Goal: Task Accomplishment & Management: Manage account settings

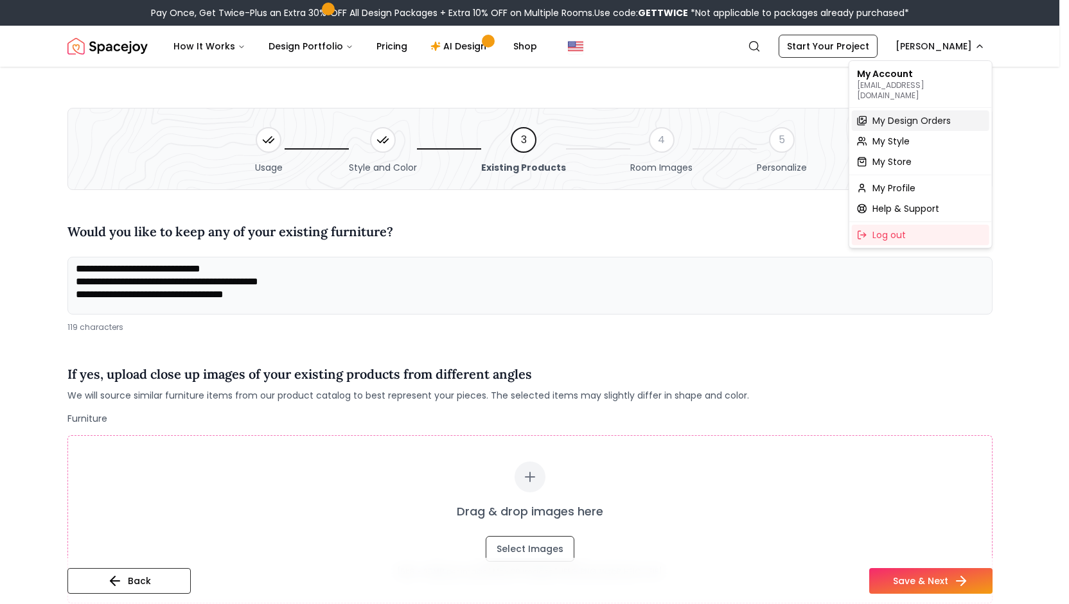
click at [914, 114] on span "My Design Orders" at bounding box center [911, 120] width 78 height 13
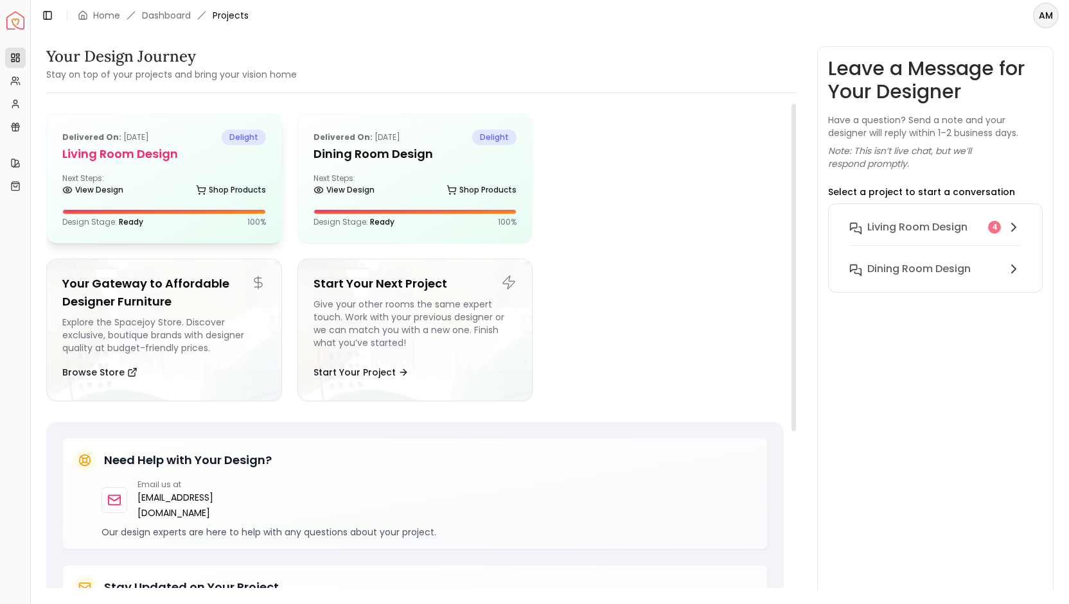
click at [131, 180] on div "Next Steps: View Design Shop Products" at bounding box center [164, 186] width 204 height 26
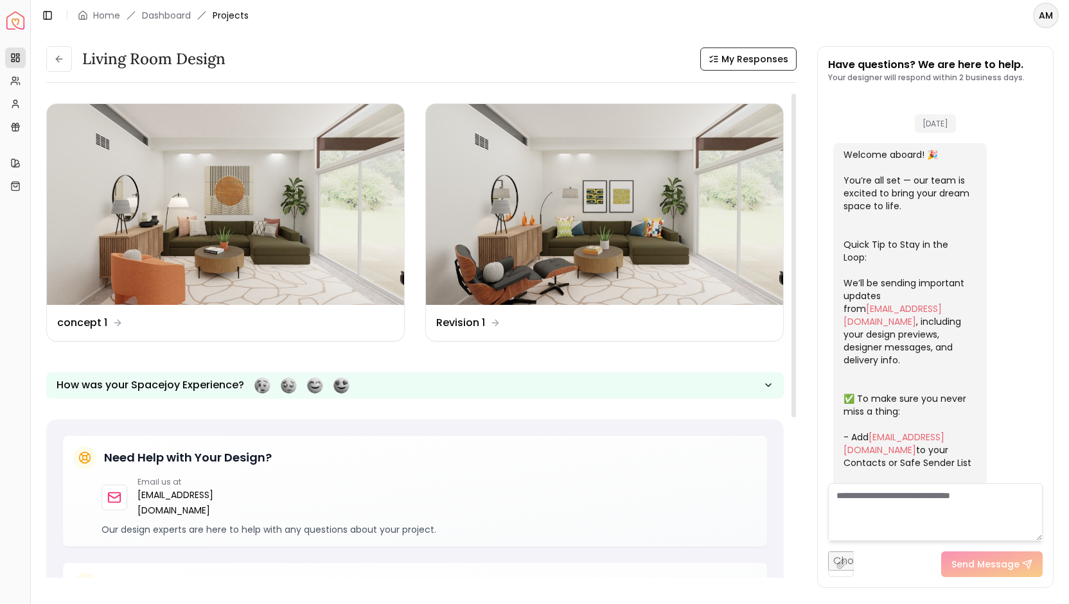
scroll to position [1129, 0]
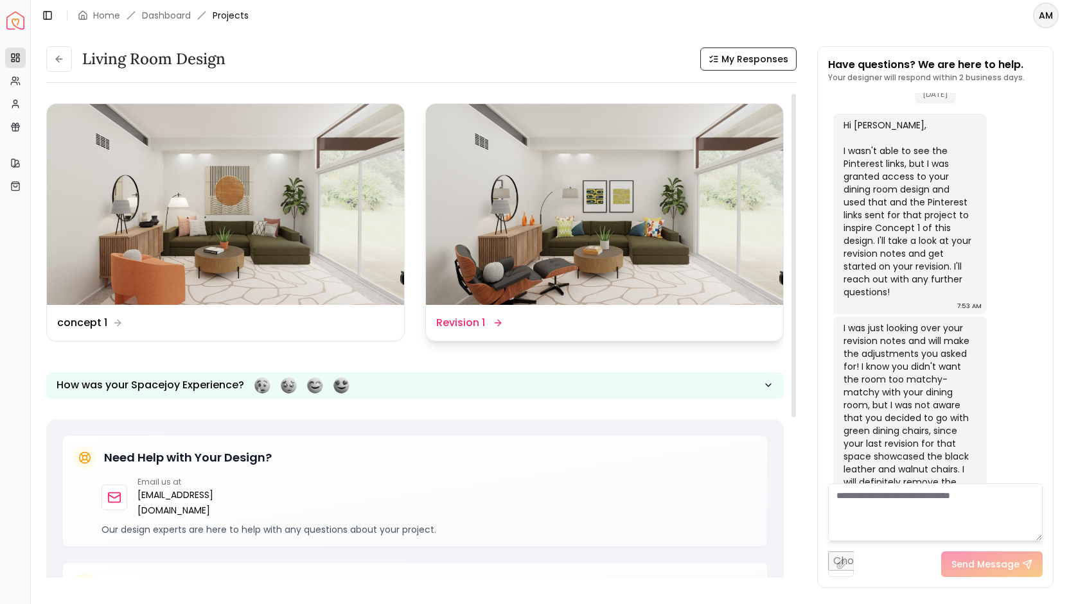
click at [529, 247] on img at bounding box center [604, 204] width 357 height 201
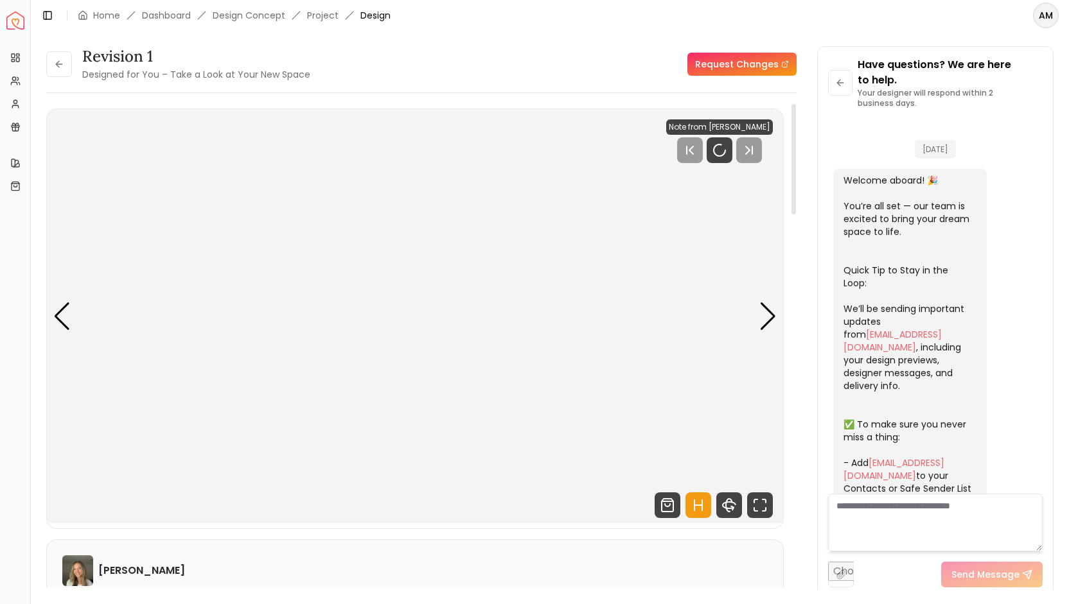
scroll to position [1145, 0]
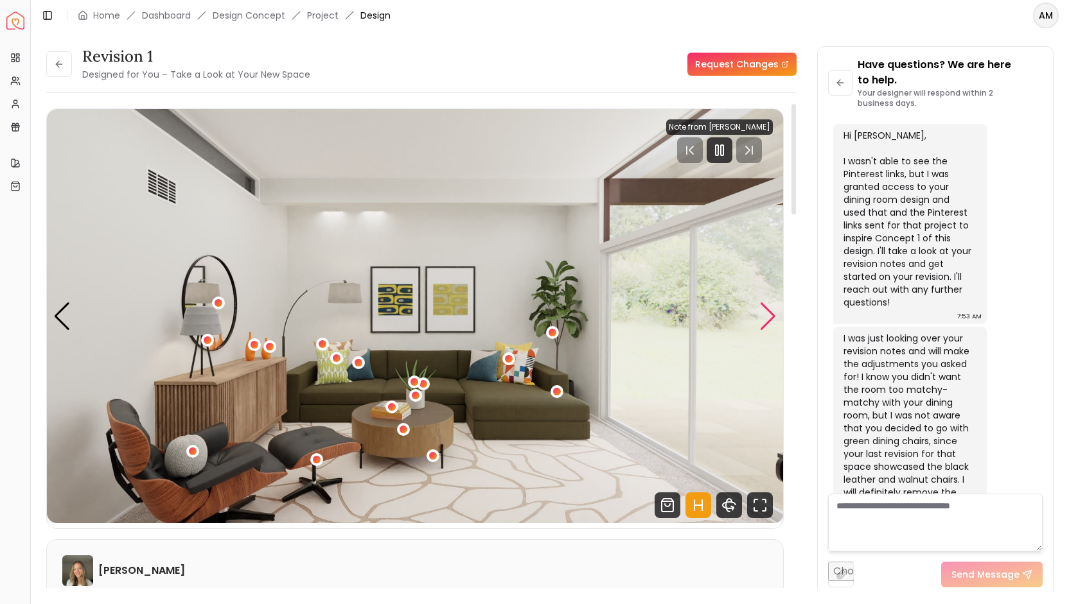
click at [760, 319] on div "Next slide" at bounding box center [767, 317] width 17 height 28
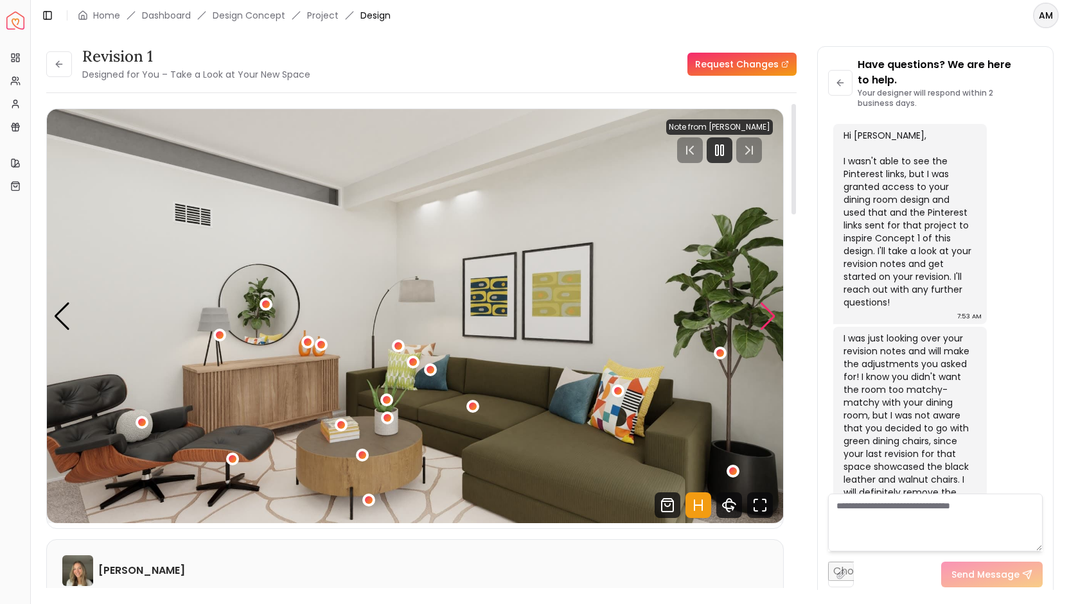
click at [760, 319] on div "Next slide" at bounding box center [767, 317] width 17 height 28
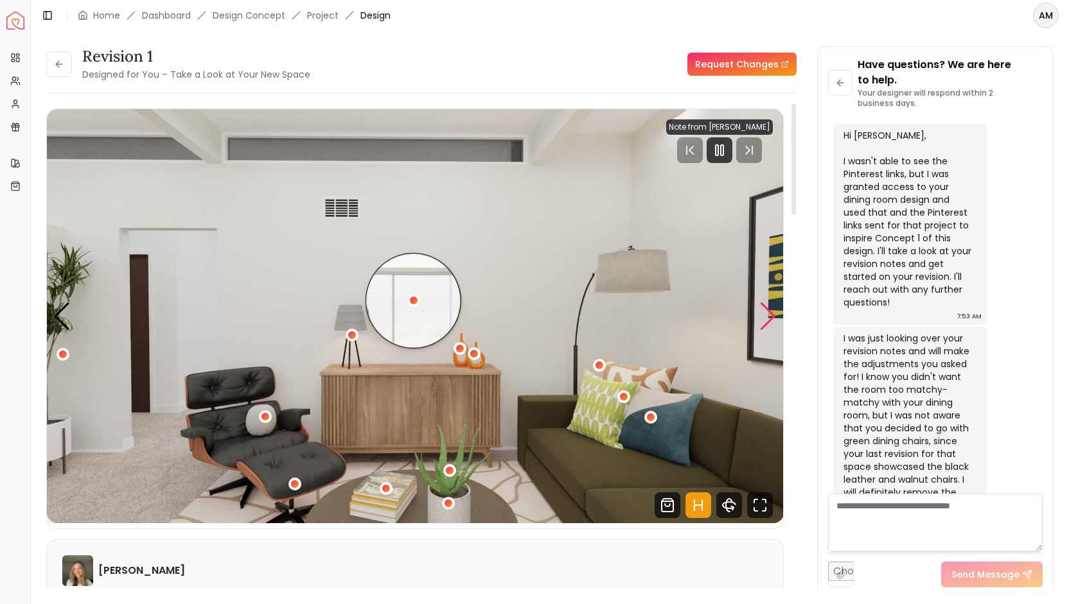
click at [760, 319] on div "Next slide" at bounding box center [767, 317] width 17 height 28
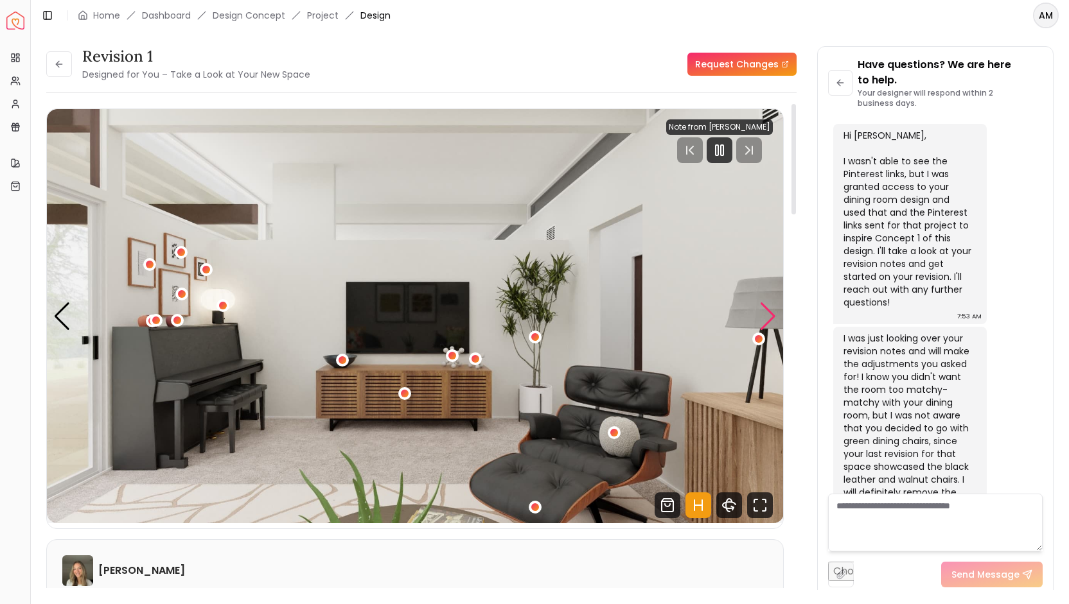
click at [760, 319] on div "Next slide" at bounding box center [767, 317] width 17 height 28
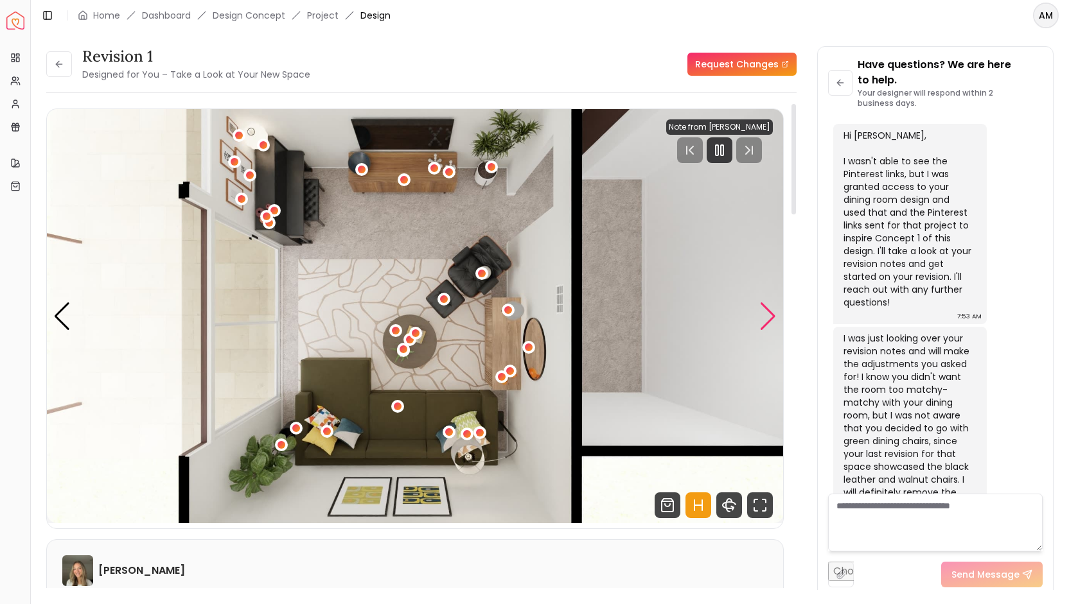
click at [760, 319] on div "Next slide" at bounding box center [767, 317] width 17 height 28
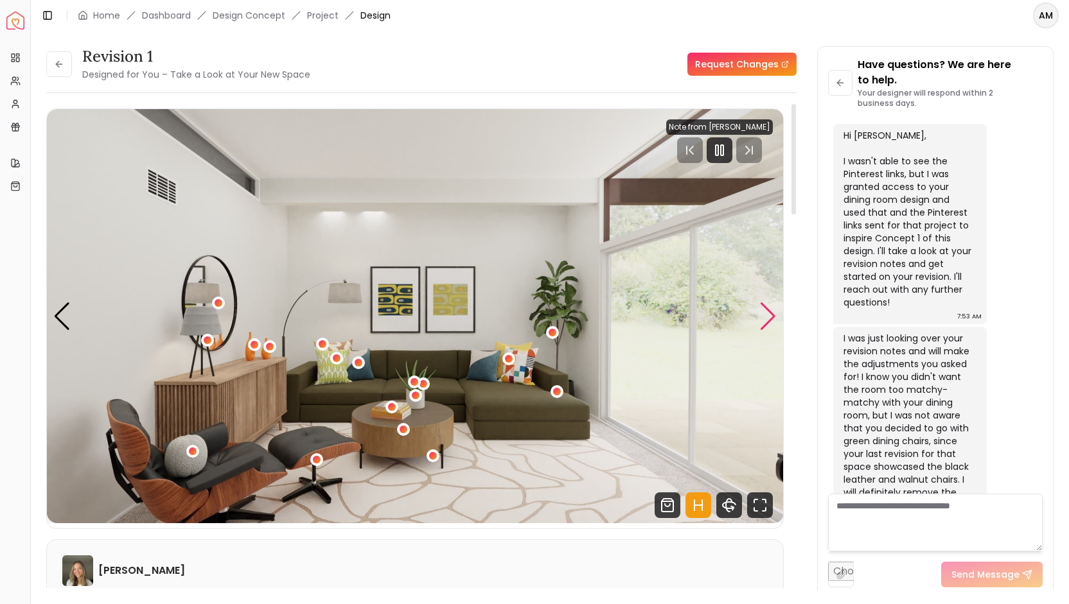
click at [760, 319] on div "Next slide" at bounding box center [767, 317] width 17 height 28
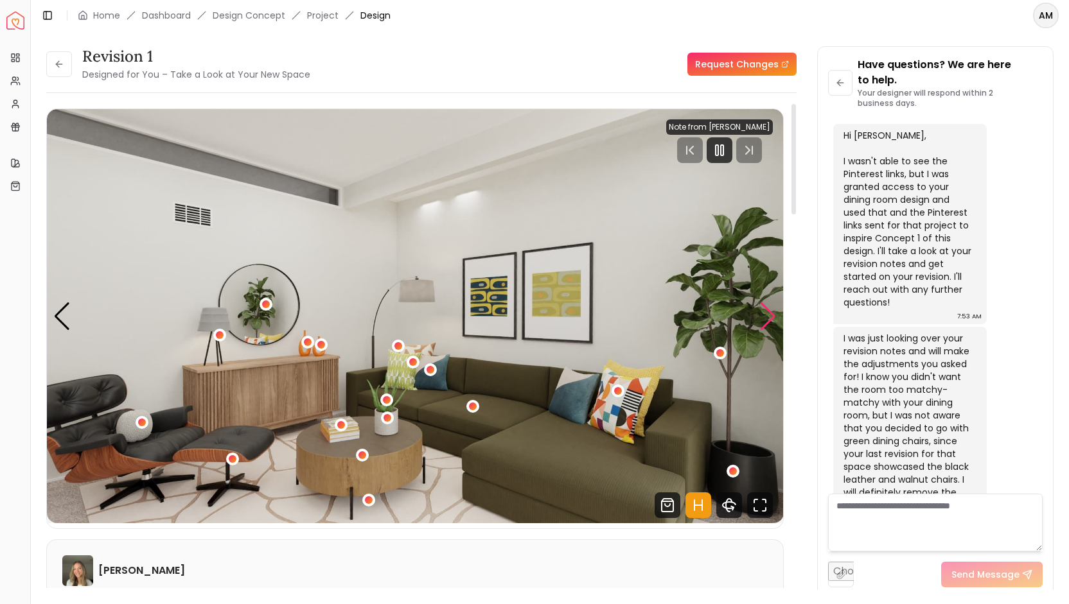
click at [760, 319] on div "Next slide" at bounding box center [767, 317] width 17 height 28
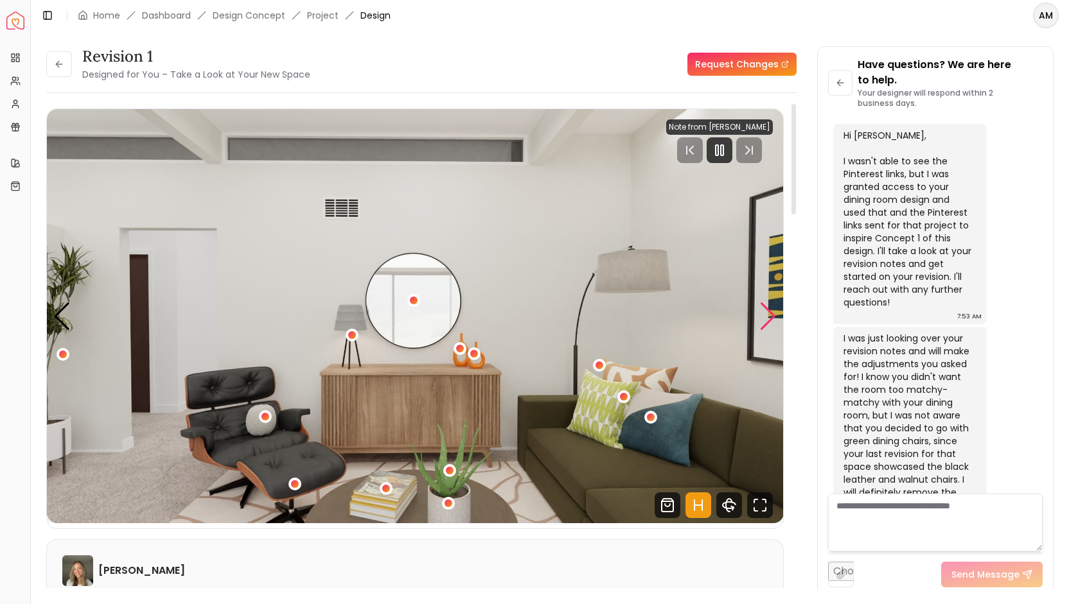
click at [760, 319] on div "Next slide" at bounding box center [767, 317] width 17 height 28
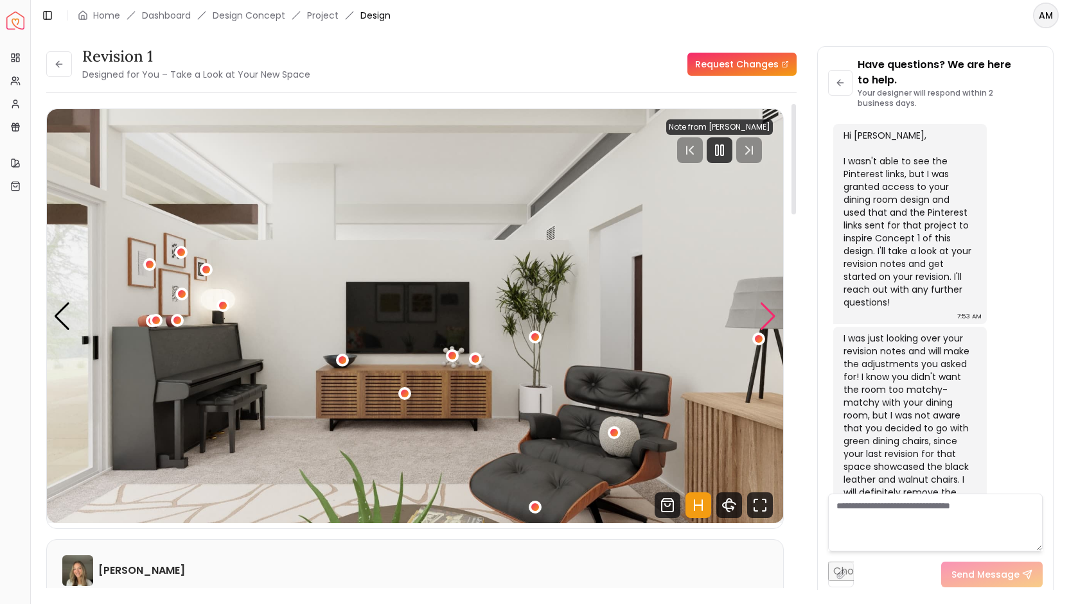
click at [760, 319] on div "Next slide" at bounding box center [767, 317] width 17 height 28
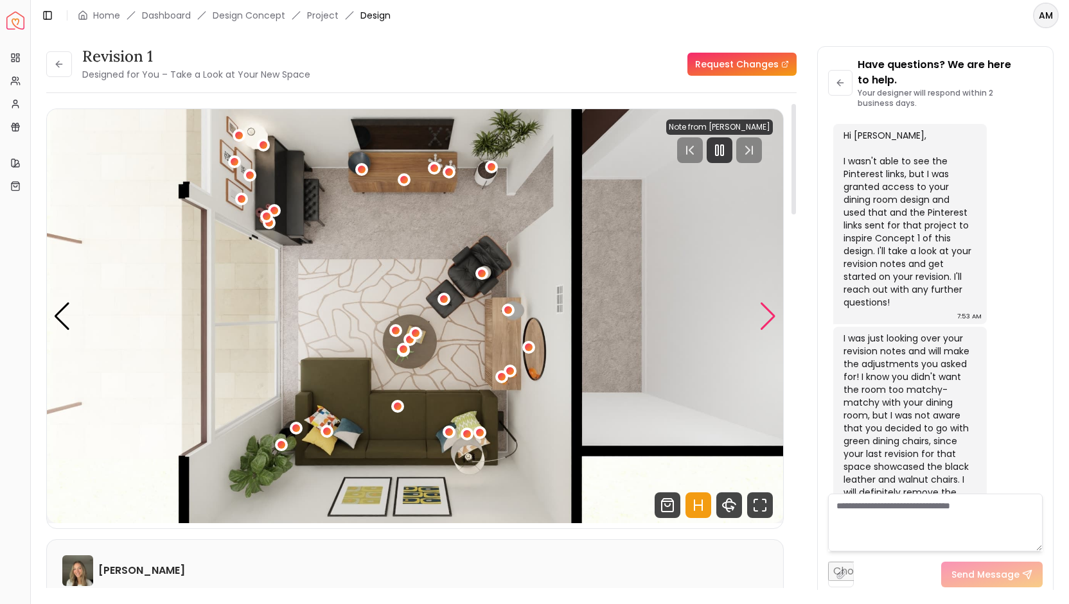
click at [759, 311] on div "Next slide" at bounding box center [767, 317] width 17 height 28
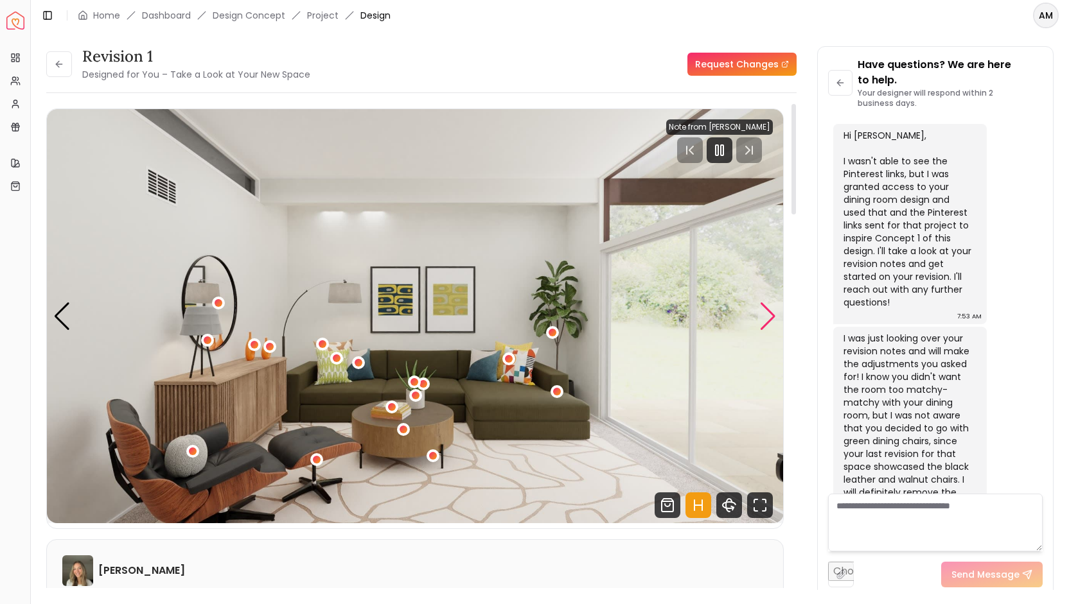
click at [768, 306] on div "Next slide" at bounding box center [767, 317] width 17 height 28
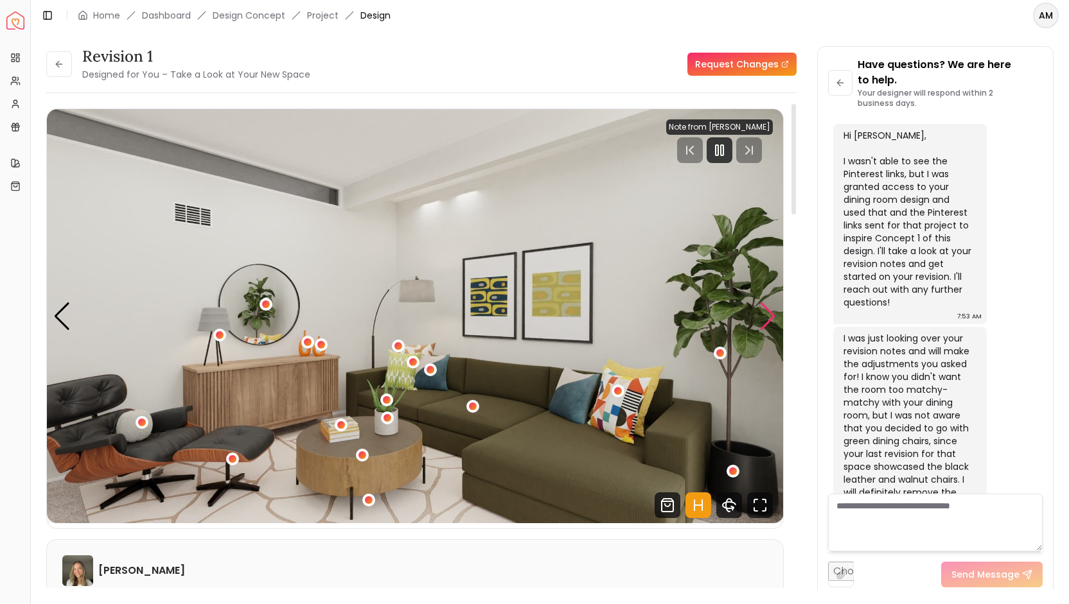
click at [768, 306] on div "Next slide" at bounding box center [767, 317] width 17 height 28
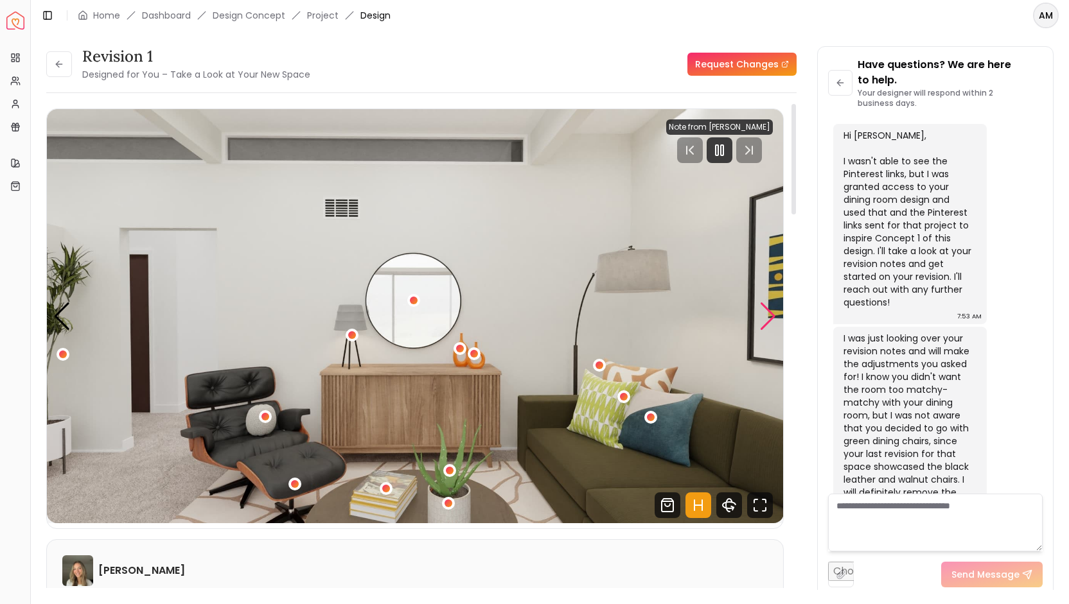
click at [768, 306] on div "Next slide" at bounding box center [767, 317] width 17 height 28
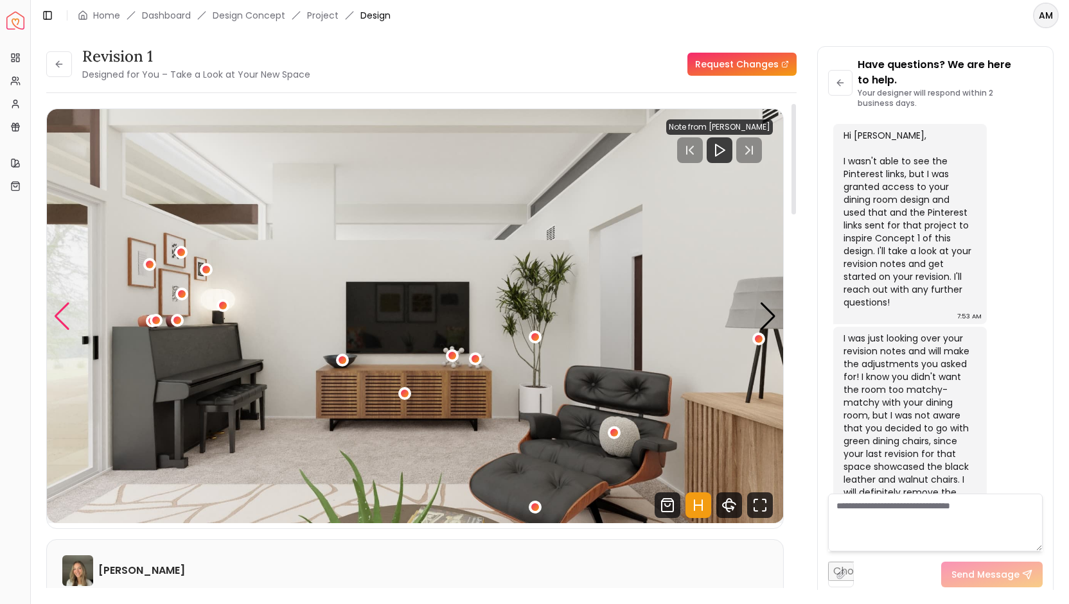
click at [57, 327] on div "Previous slide" at bounding box center [61, 317] width 17 height 28
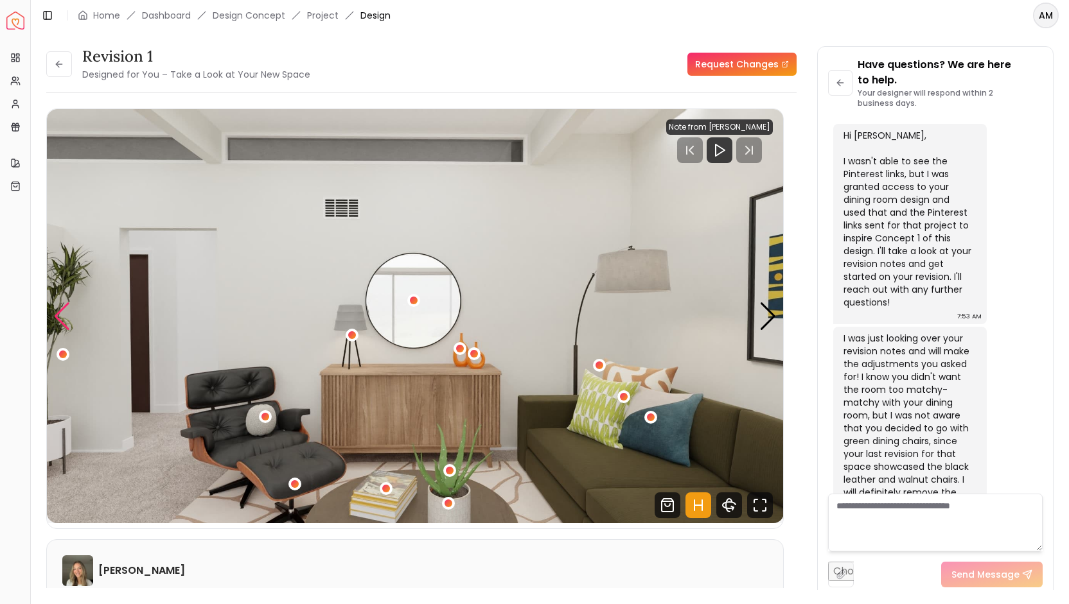
click at [62, 326] on div "Previous slide" at bounding box center [61, 317] width 17 height 28
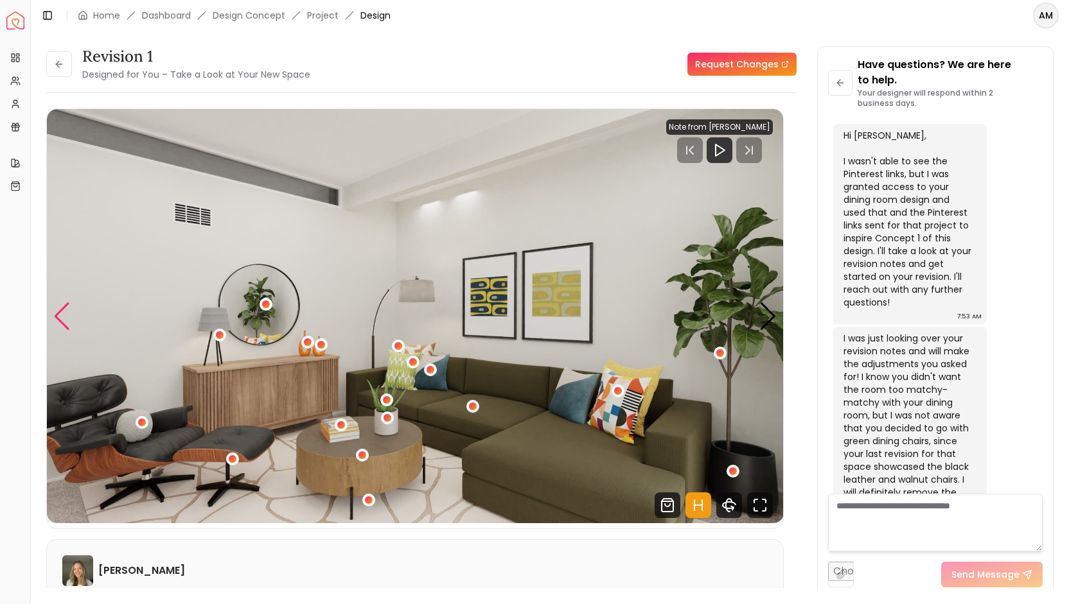
click at [66, 325] on div "Previous slide" at bounding box center [61, 317] width 17 height 28
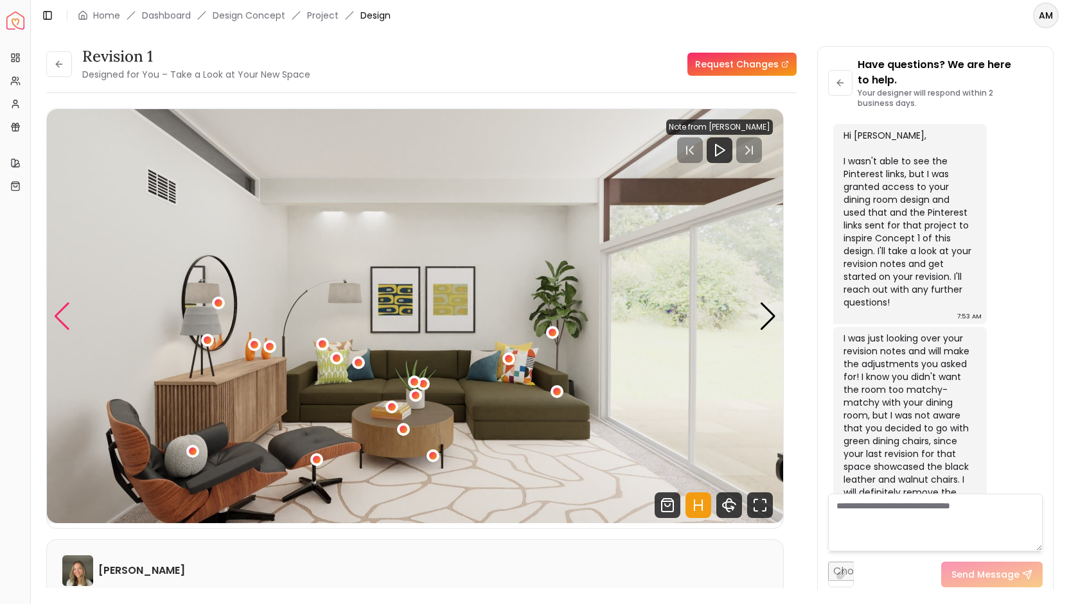
click at [68, 328] on div "Previous slide" at bounding box center [61, 317] width 17 height 28
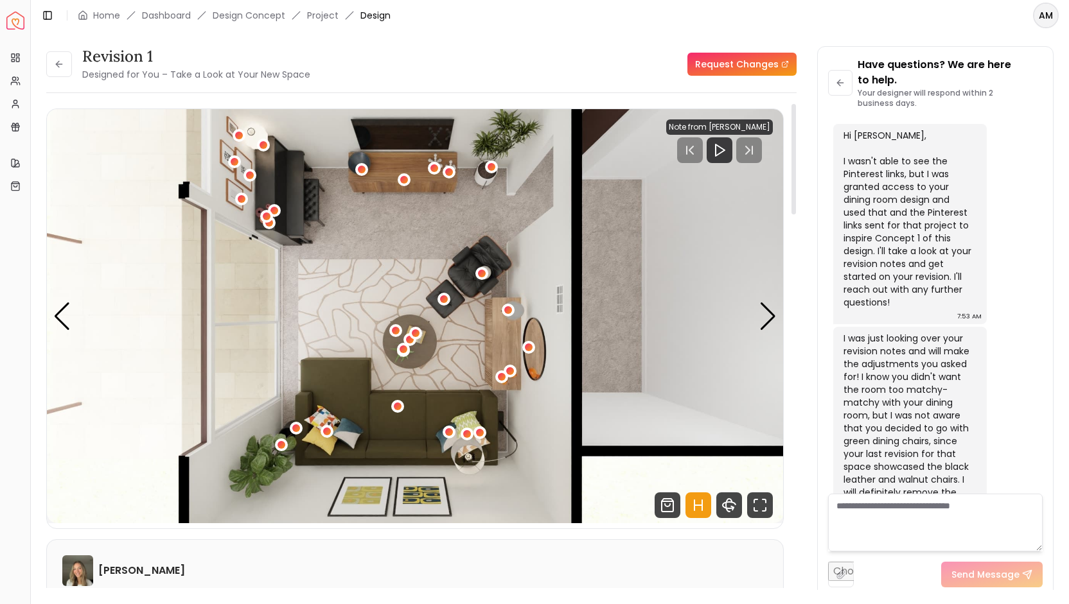
drag, startPoint x: 802, startPoint y: 277, endPoint x: 1006, endPoint y: 83, distance: 281.2
click at [892, 155] on div "Revision 1 Designed for You – Take a Look at Your New Space Request Changes Rev…" at bounding box center [549, 310] width 1007 height 529
